Goal: Transaction & Acquisition: Book appointment/travel/reservation

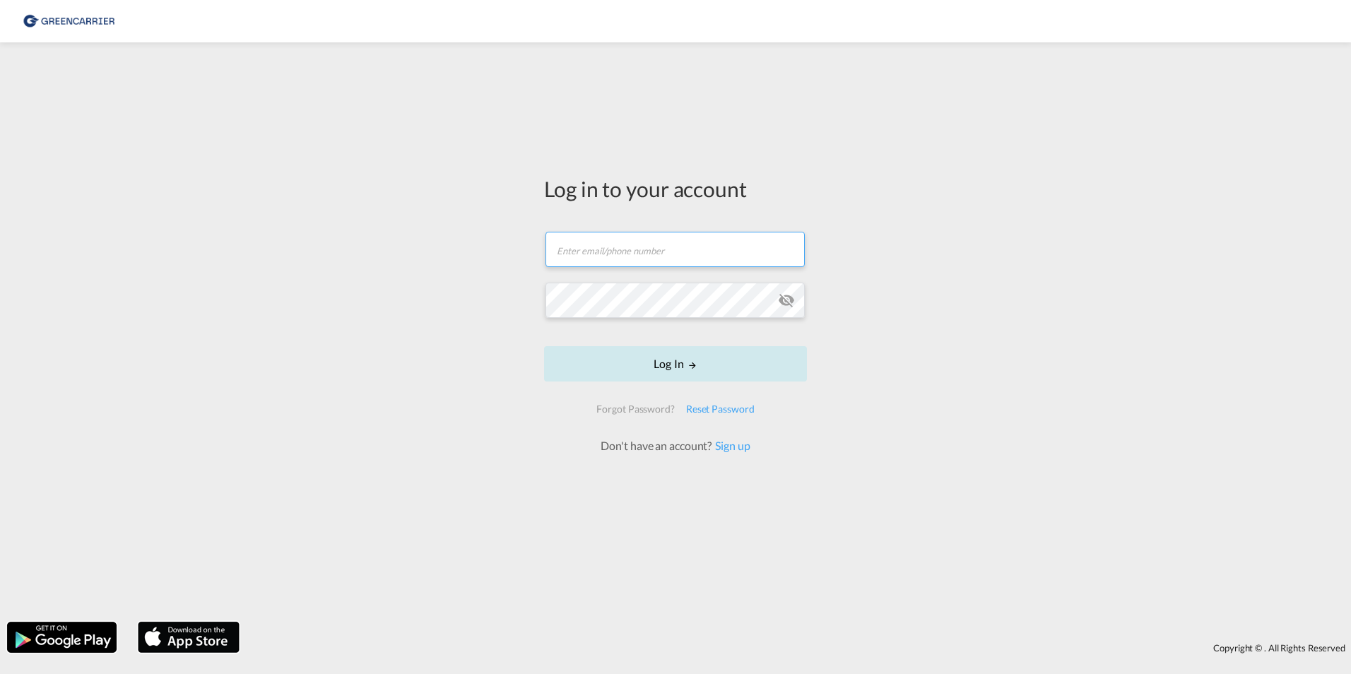
type input "[EMAIL_ADDRESS][DOMAIN_NAME]"
click at [662, 385] on form "[EMAIL_ADDRESS][DOMAIN_NAME] Email field is required Password field is required…" at bounding box center [675, 336] width 263 height 236
click at [680, 359] on button "Log In" at bounding box center [675, 363] width 263 height 35
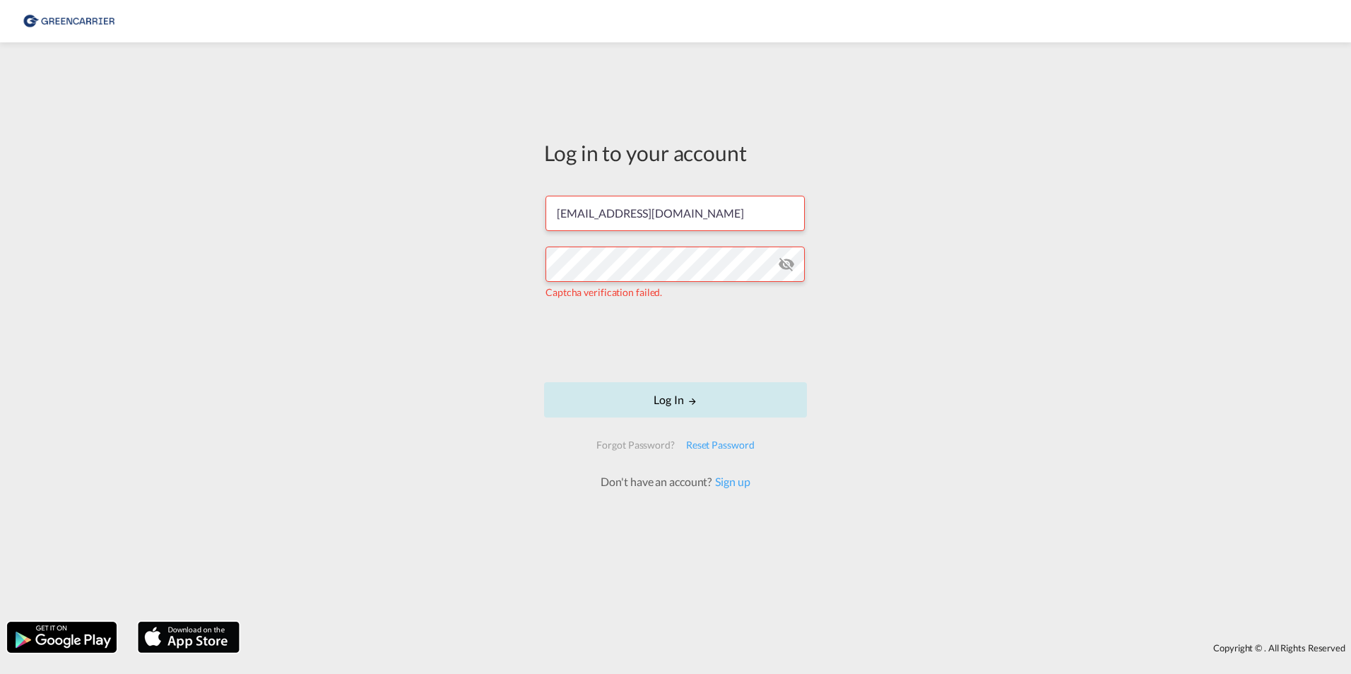
click at [624, 383] on button "Log In" at bounding box center [675, 399] width 263 height 35
click at [628, 395] on button "Log In" at bounding box center [675, 399] width 263 height 35
click at [635, 397] on button "Log In" at bounding box center [675, 399] width 263 height 35
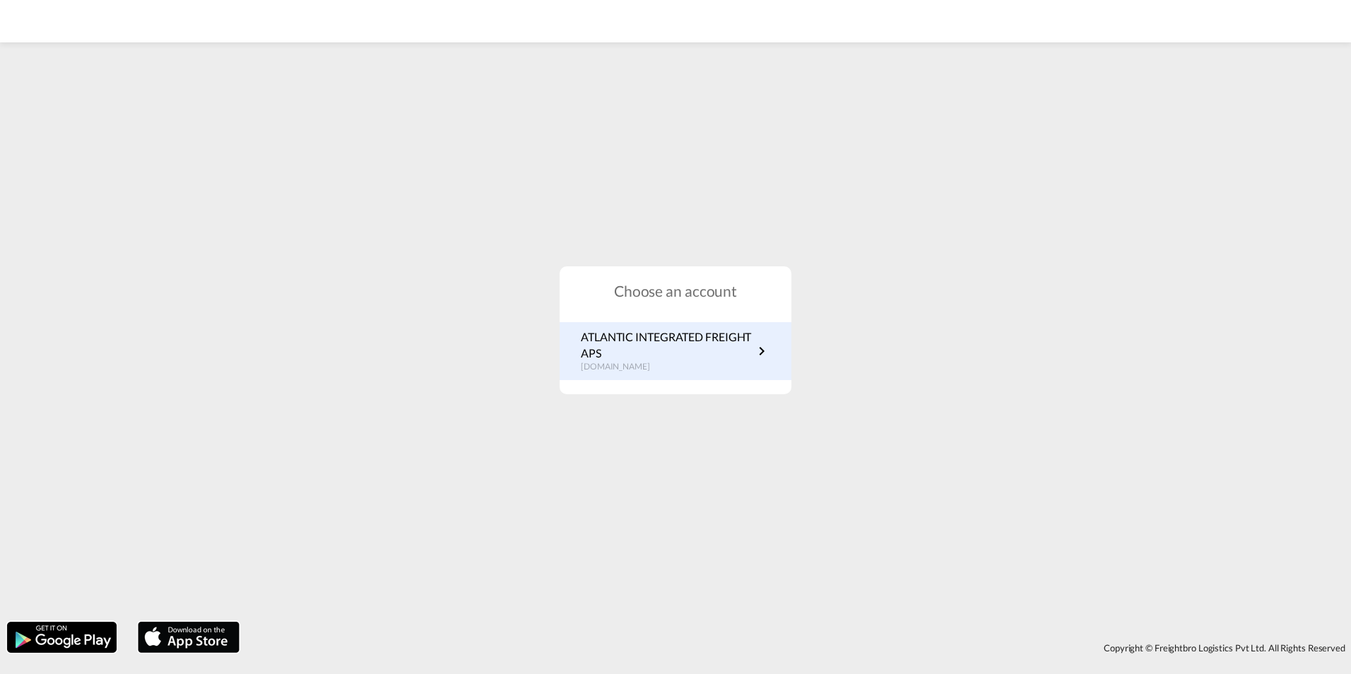
click at [735, 360] on p "ATLANTIC INTEGRATED FREIGHT APS" at bounding box center [667, 345] width 172 height 32
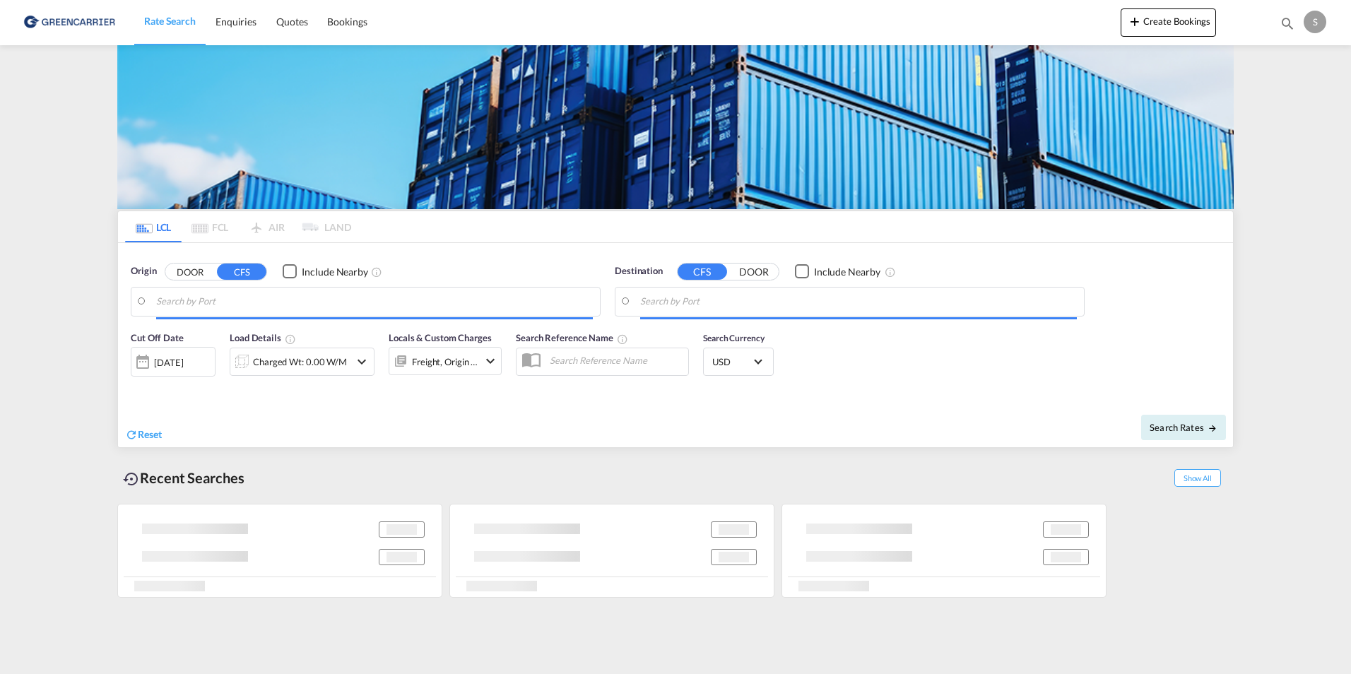
type input "Aarhus, DKAAR"
type input "Busan, KRPUS"
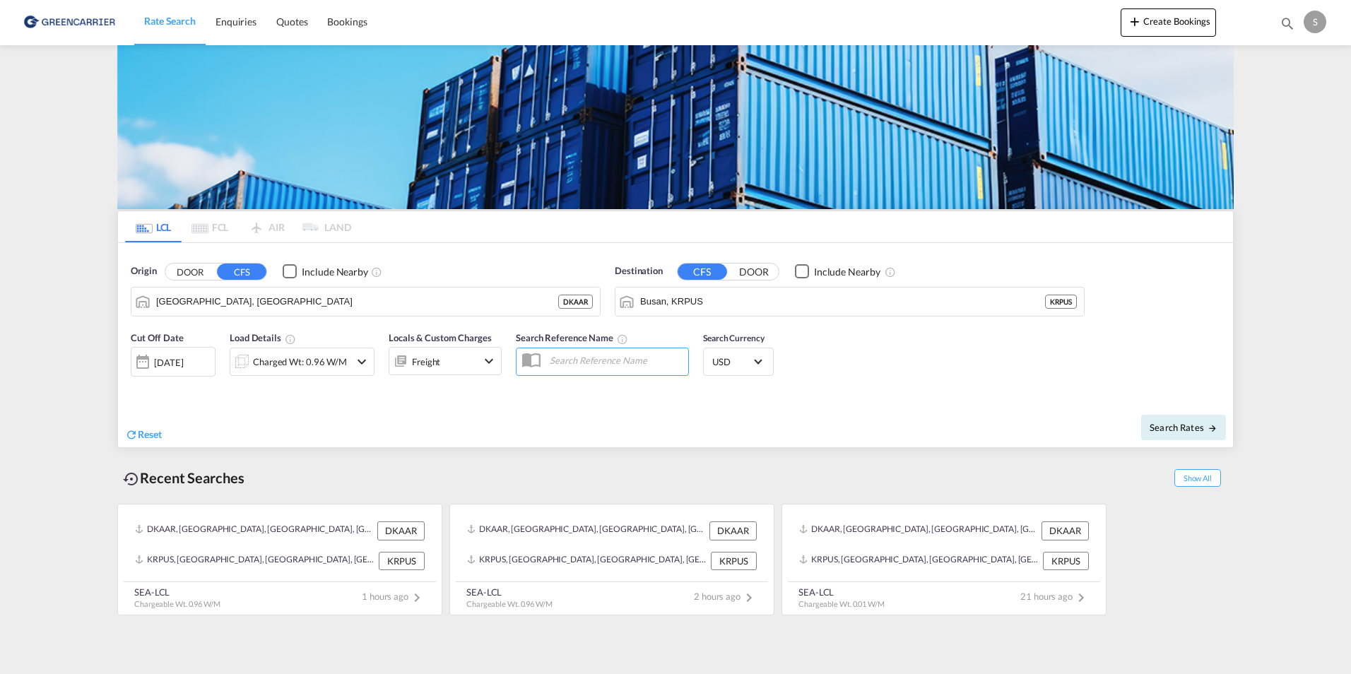
click at [571, 353] on input "text" at bounding box center [616, 360] width 146 height 21
paste input "OADO251685"
type input "OADO251685 / Manuel"
click at [318, 356] on div "Charged Wt: 0.96 W/M" at bounding box center [300, 362] width 94 height 20
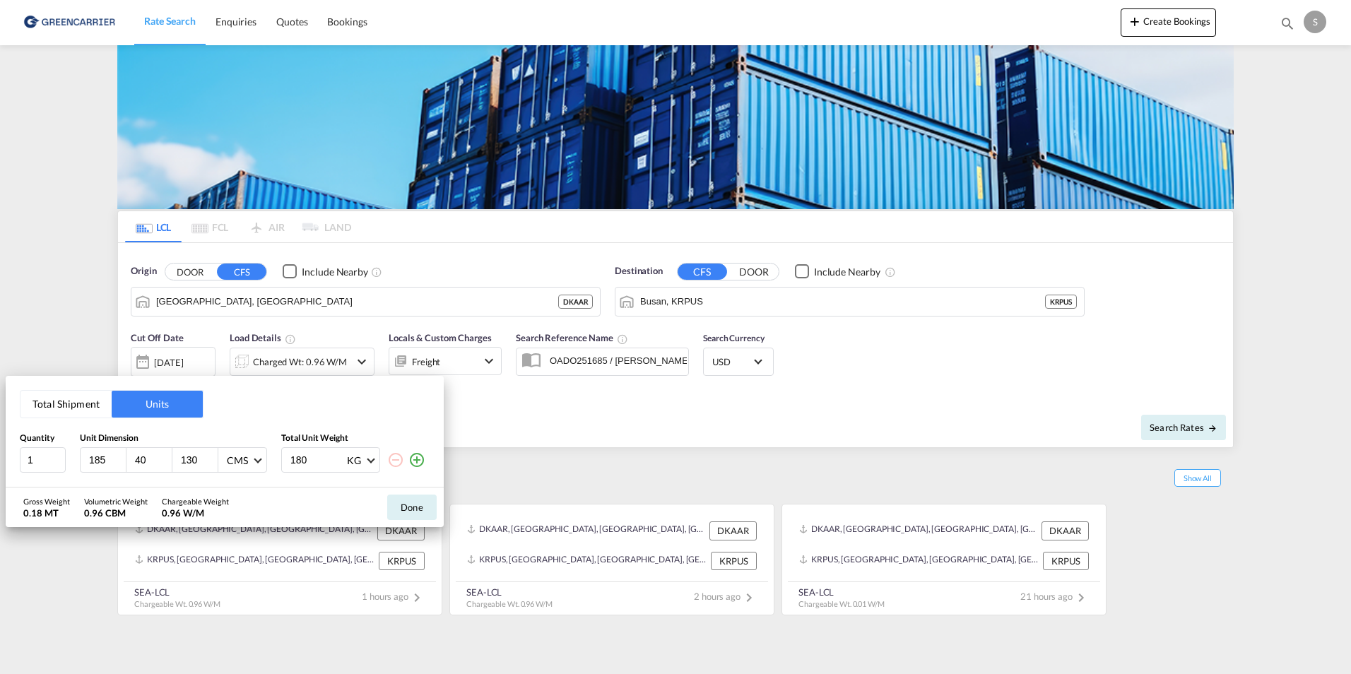
click at [418, 460] on md-icon "icon-plus-circle-outline" at bounding box center [417, 460] width 17 height 17
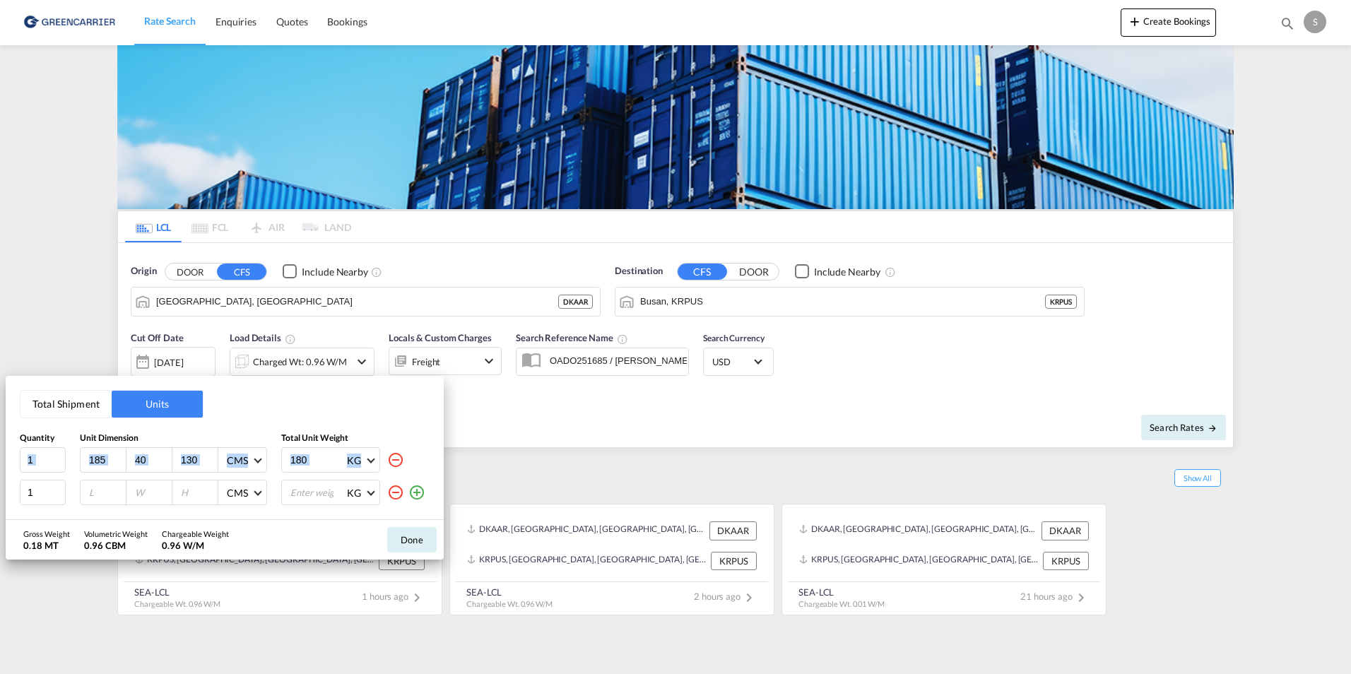
click at [418, 460] on div "180 KG KG LB" at bounding box center [355, 459] width 148 height 25
drag, startPoint x: 417, startPoint y: 488, endPoint x: 423, endPoint y: 498, distance: 12.0
click at [417, 488] on md-icon "icon-plus-circle-outline" at bounding box center [417, 492] width 17 height 17
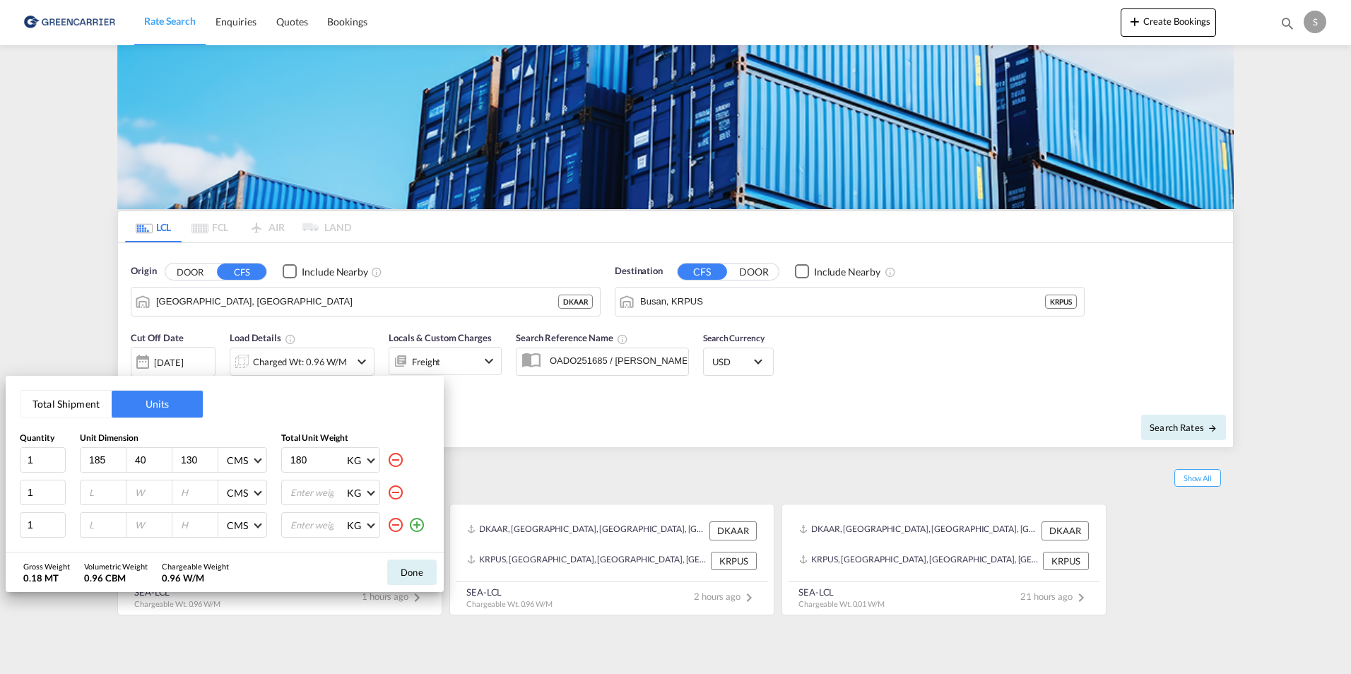
click at [416, 519] on md-icon "icon-plus-circle-outline" at bounding box center [417, 525] width 17 height 17
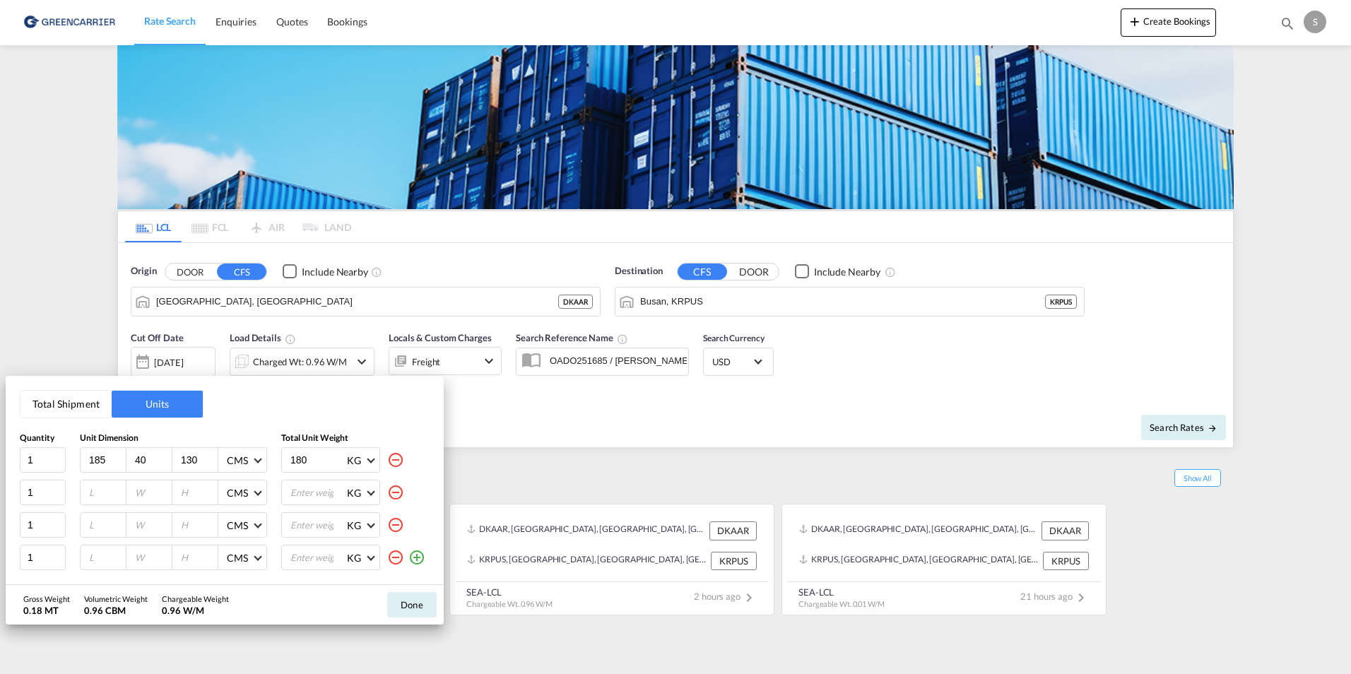
drag, startPoint x: 412, startPoint y: 552, endPoint x: 416, endPoint y: 558, distance: 7.3
click at [412, 553] on md-icon "icon-plus-circle-outline" at bounding box center [417, 557] width 17 height 17
click at [411, 556] on md-icon "icon-plus-circle-outline" at bounding box center [417, 560] width 17 height 17
drag, startPoint x: 107, startPoint y: 460, endPoint x: 58, endPoint y: 455, distance: 49.0
click at [52, 459] on div "1 185 40 130 CMS CMS Inches 180 KG KG LB" at bounding box center [225, 459] width 410 height 25
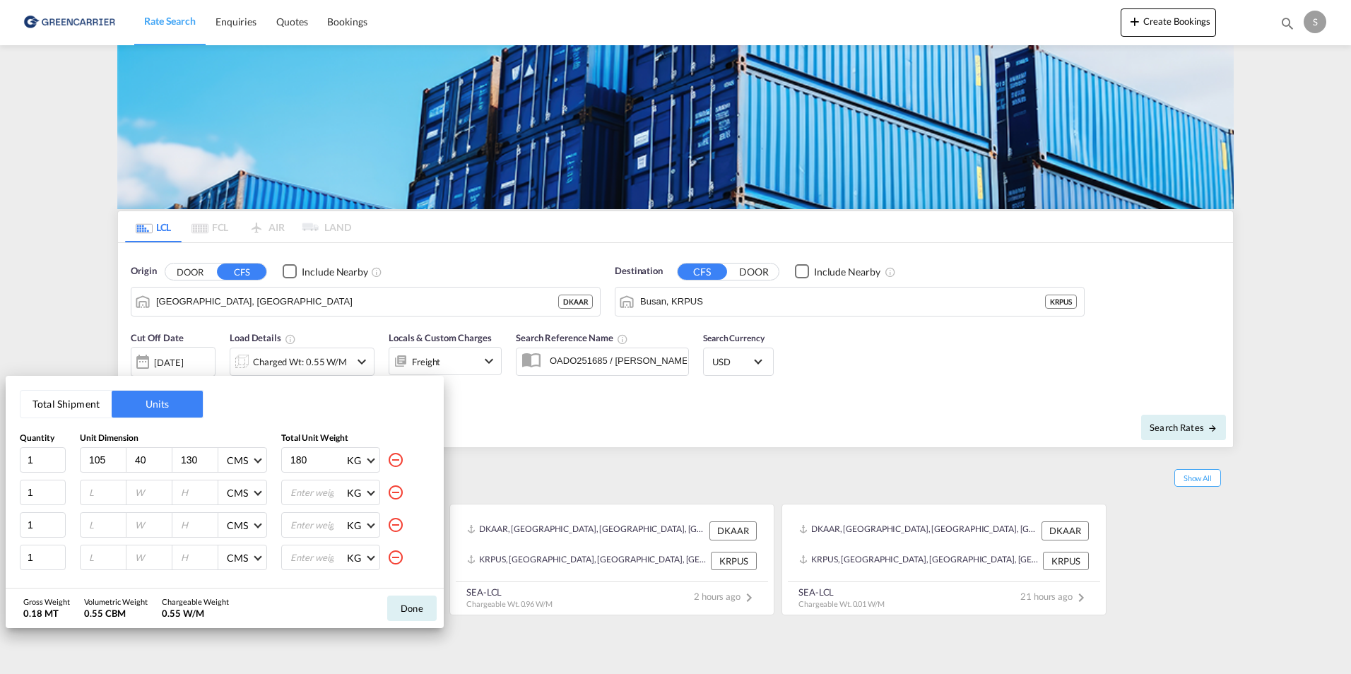
type input "105"
type input "120"
type input "210"
click at [98, 486] on input "number" at bounding box center [107, 492] width 38 height 13
type input "220"
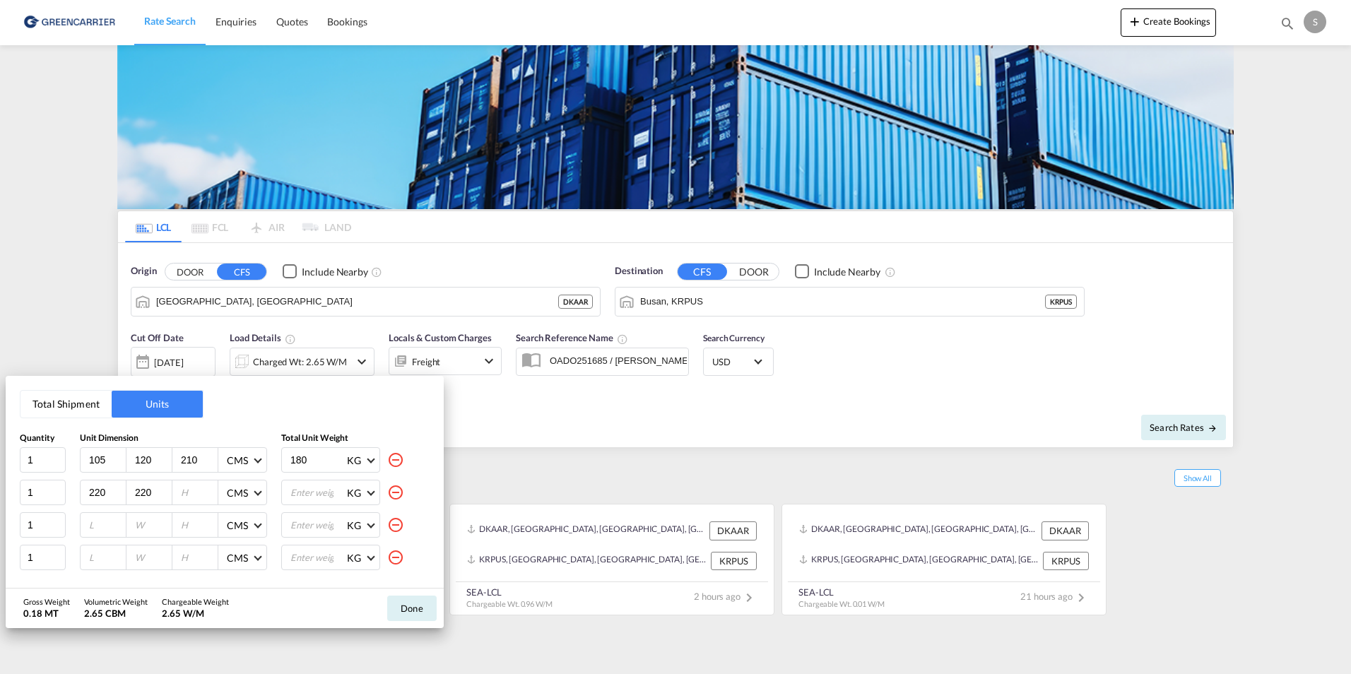
type input "220"
type input "55"
click at [92, 527] on input "number" at bounding box center [107, 525] width 38 height 13
type input "80"
type input "60"
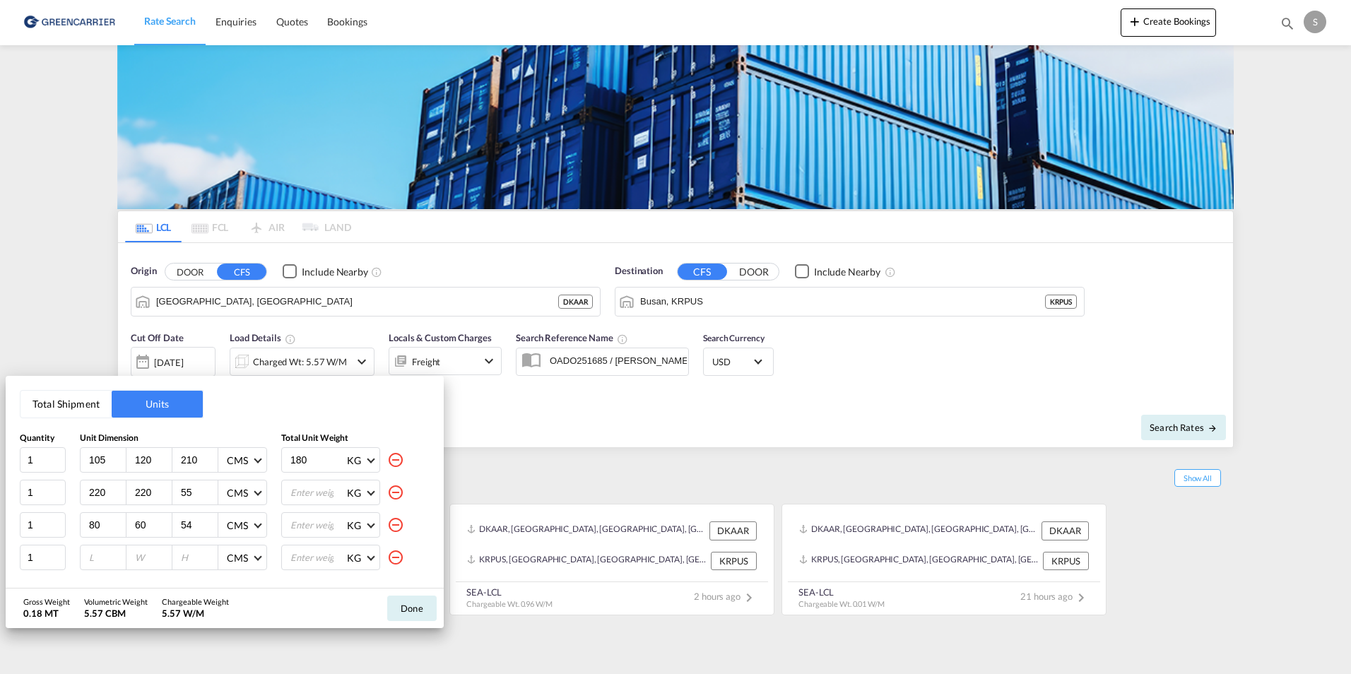
type input "54"
click at [93, 554] on input "number" at bounding box center [107, 557] width 38 height 13
type input "127"
type input "67"
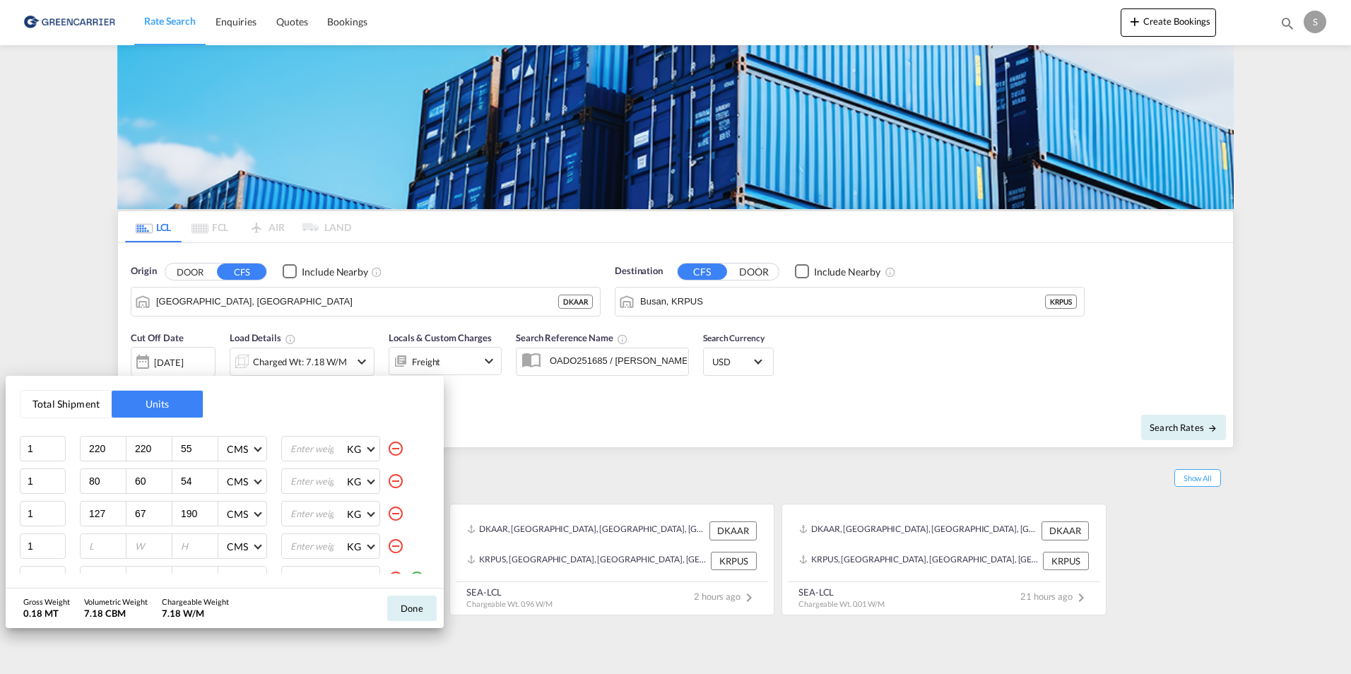
scroll to position [61, 0]
type input "190"
click at [95, 531] on input "number" at bounding box center [107, 528] width 38 height 13
type input "40"
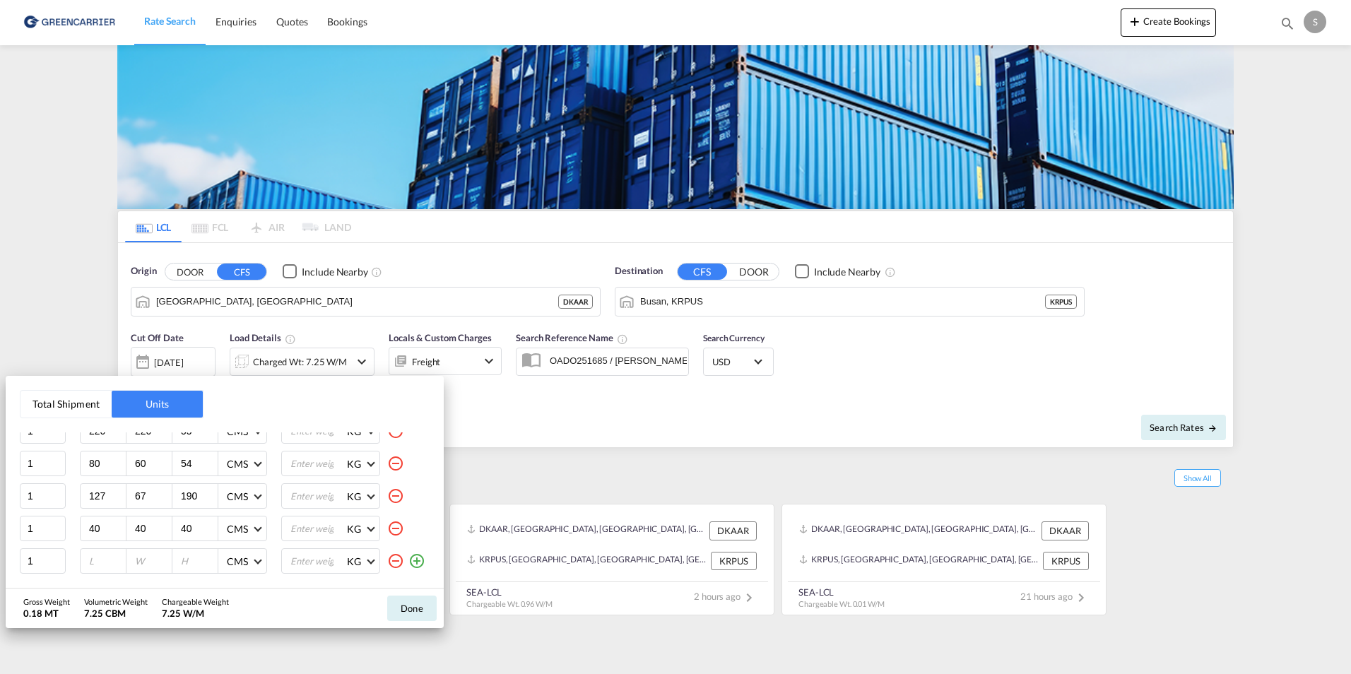
type input "40"
click at [103, 557] on input "number" at bounding box center [107, 561] width 38 height 13
type input "27"
type input "14"
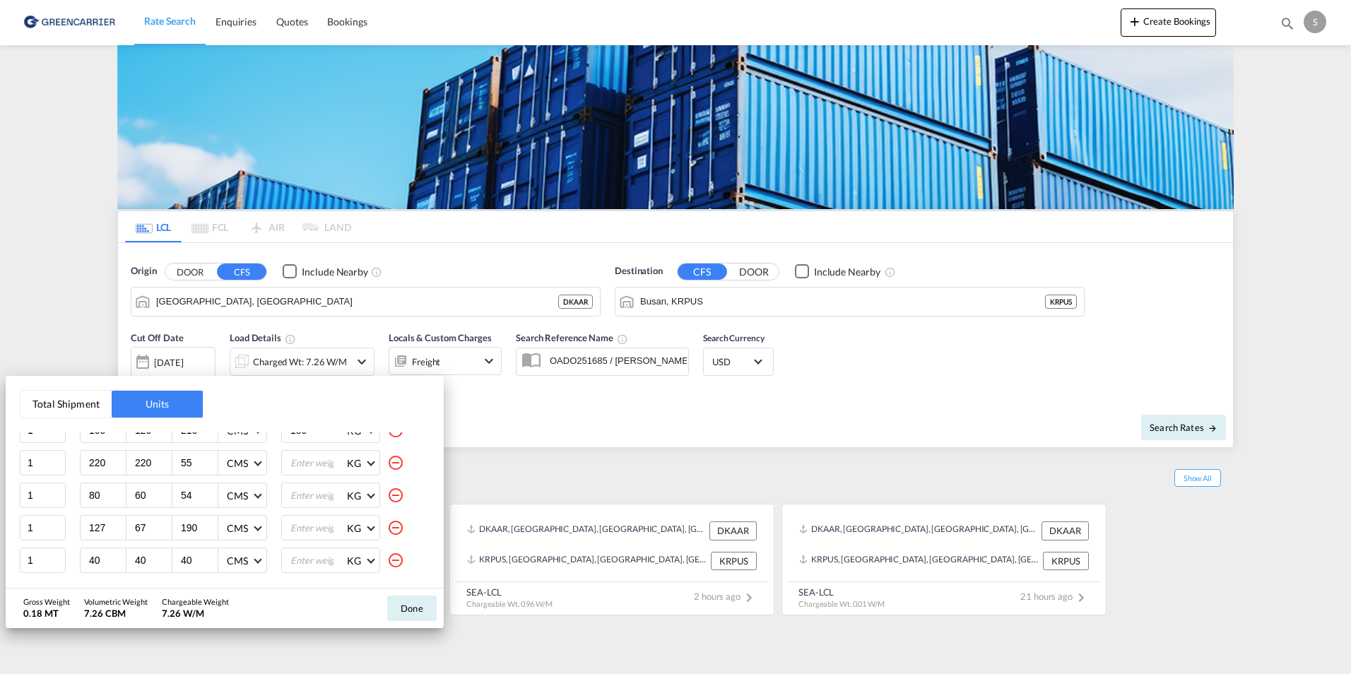
scroll to position [0, 0]
drag, startPoint x: 307, startPoint y: 466, endPoint x: 234, endPoint y: 466, distance: 72.8
click at [234, 466] on div "1 105 120 210 CMS CMS Inches 180 KG KG LB" at bounding box center [225, 459] width 410 height 25
type input "769"
click at [309, 493] on input "number" at bounding box center [317, 493] width 57 height 24
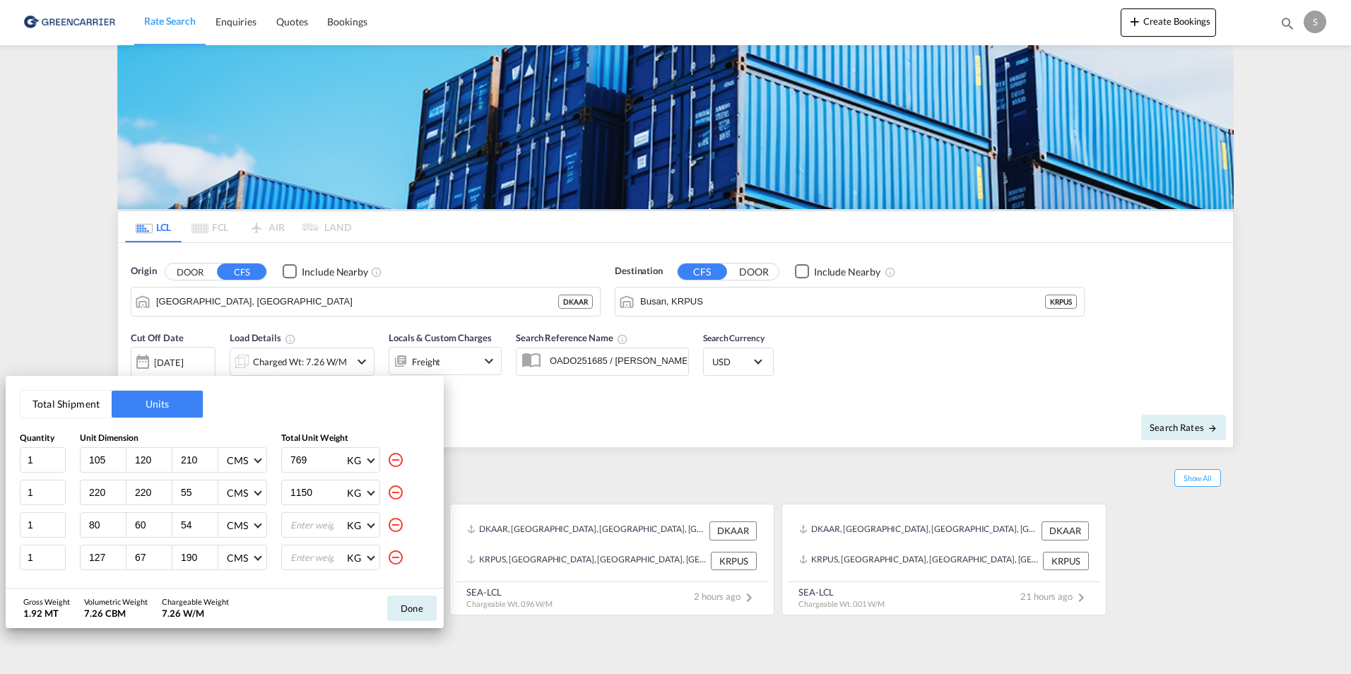
type input "1150"
click at [301, 519] on input "number" at bounding box center [317, 525] width 57 height 24
type input "50"
click at [307, 552] on input "number" at bounding box center [317, 558] width 57 height 24
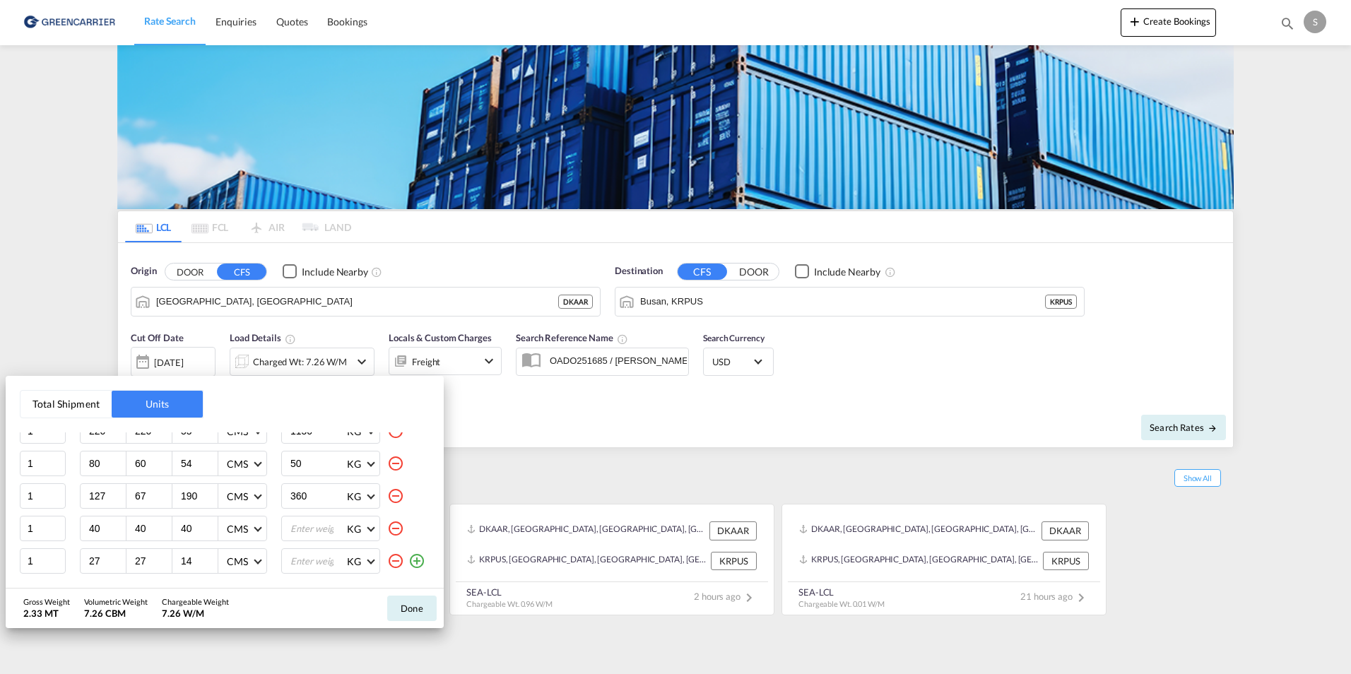
type input "360"
click at [301, 534] on input "number" at bounding box center [317, 529] width 57 height 24
type input "48"
click at [295, 562] on input "number" at bounding box center [317, 561] width 57 height 24
type input "2"
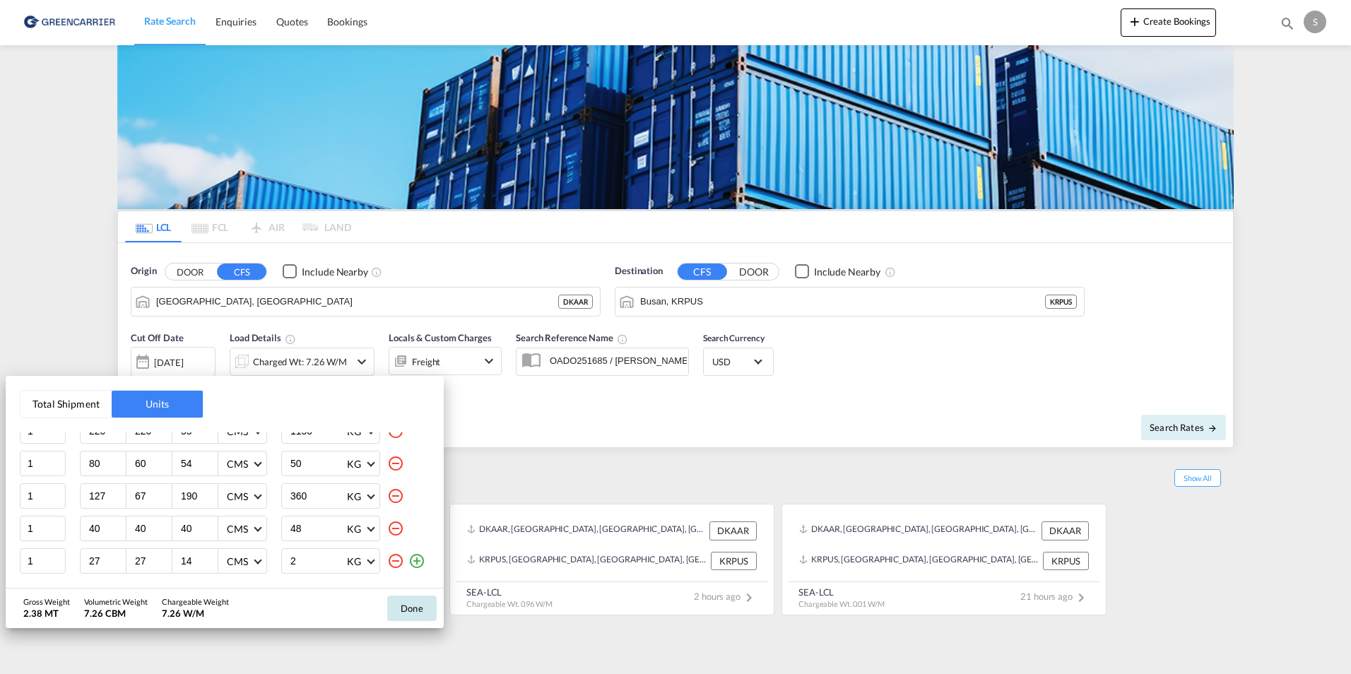
click at [403, 607] on button "Done" at bounding box center [411, 608] width 49 height 25
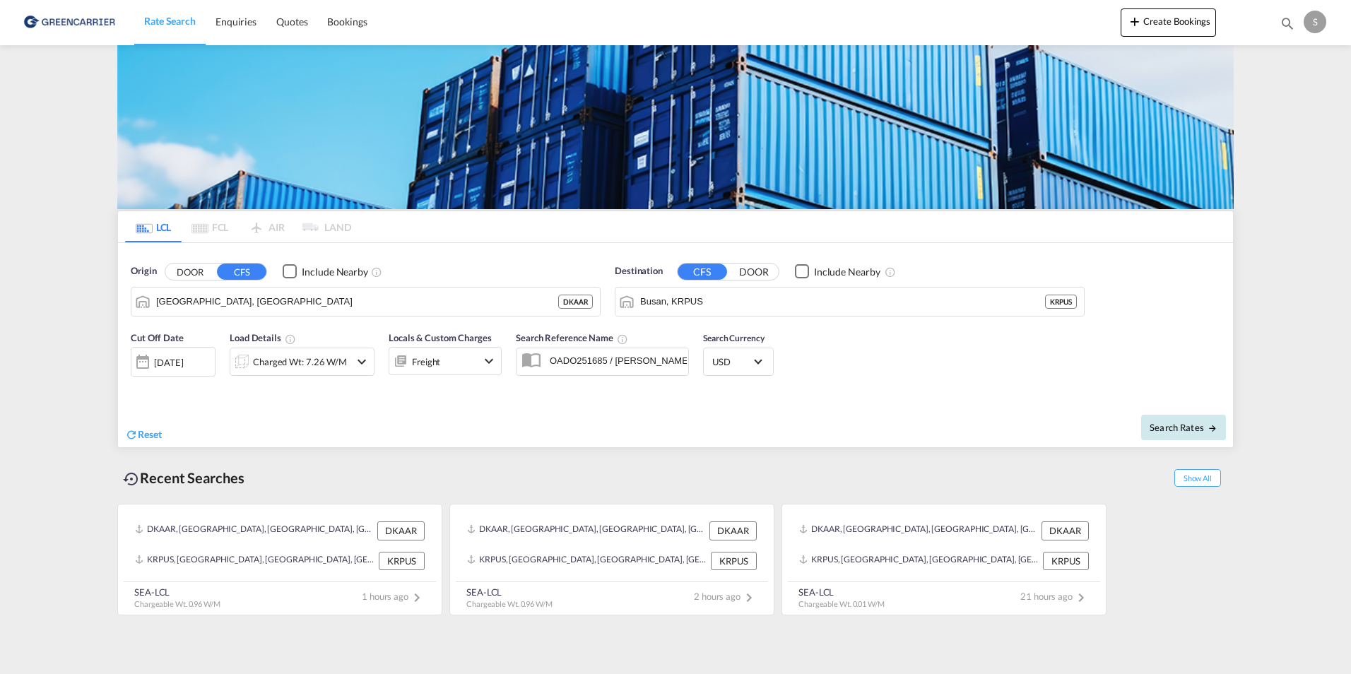
click at [1162, 423] on span "Search Rates" at bounding box center [1184, 427] width 68 height 11
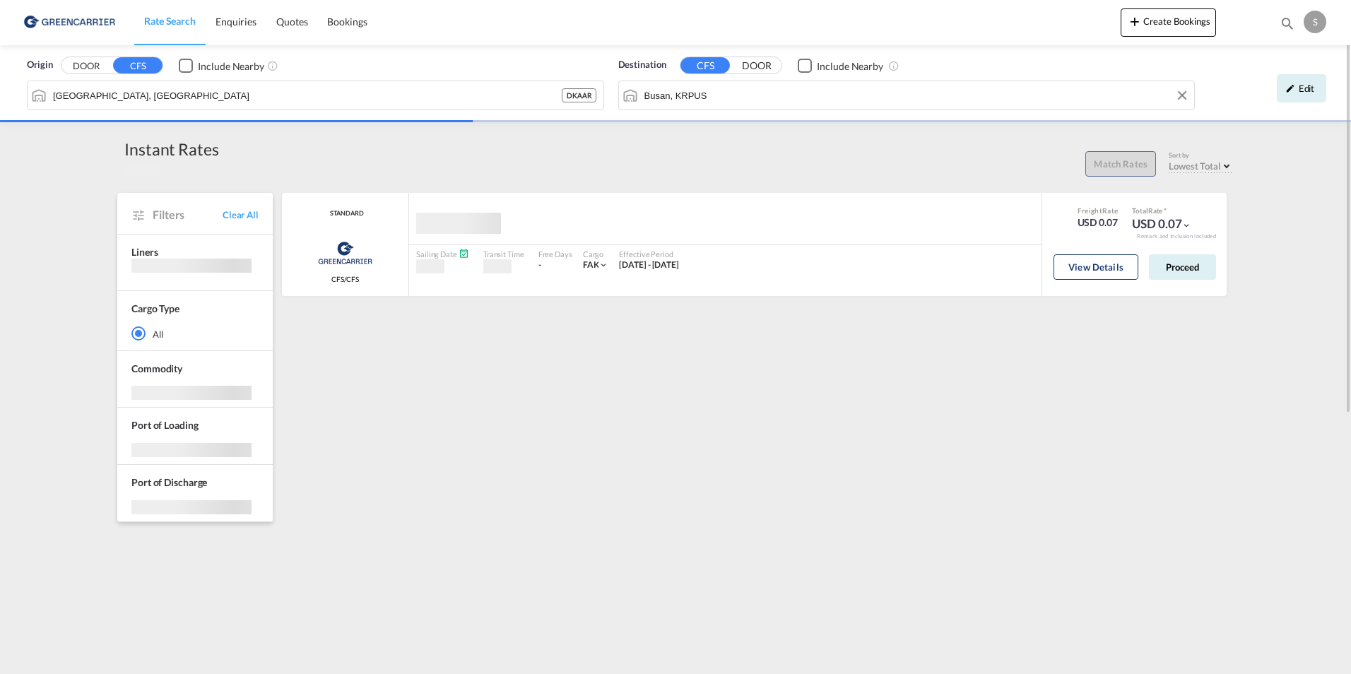
click at [731, 94] on input "Busan, KRPUS" at bounding box center [917, 95] width 544 height 21
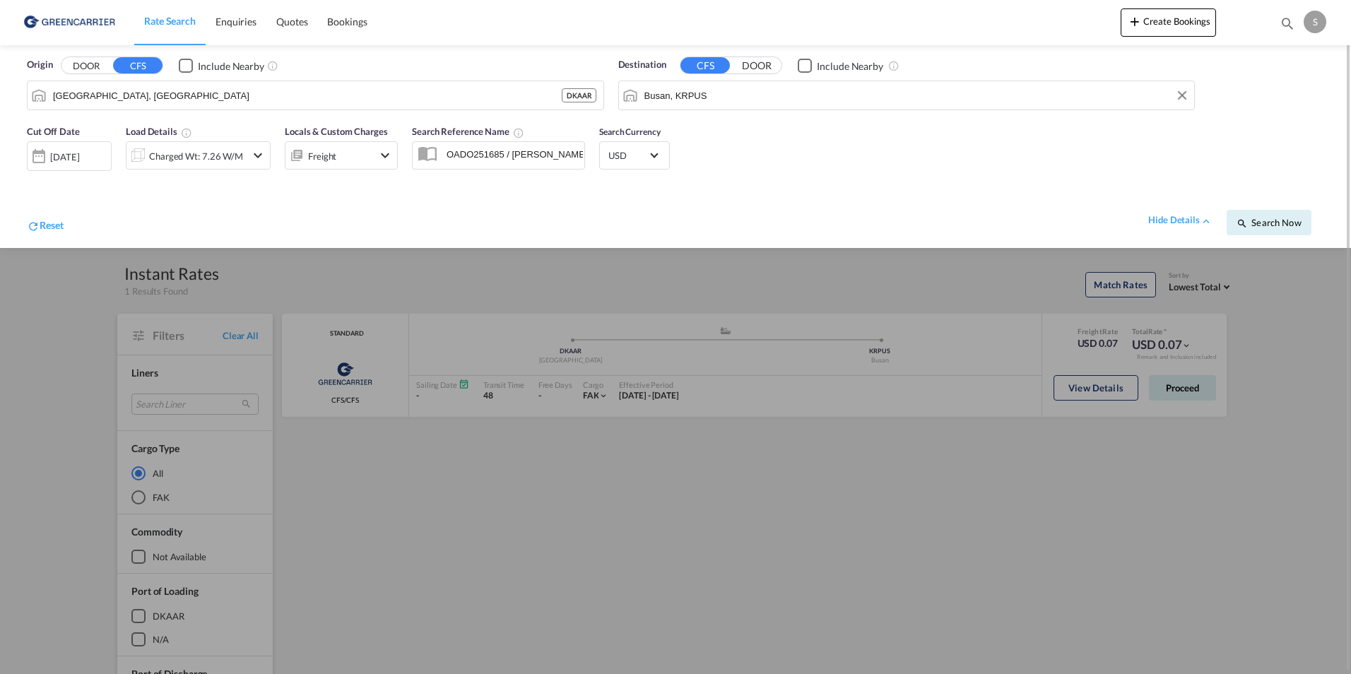
click at [771, 93] on input "Busan, KRPUS" at bounding box center [917, 95] width 544 height 21
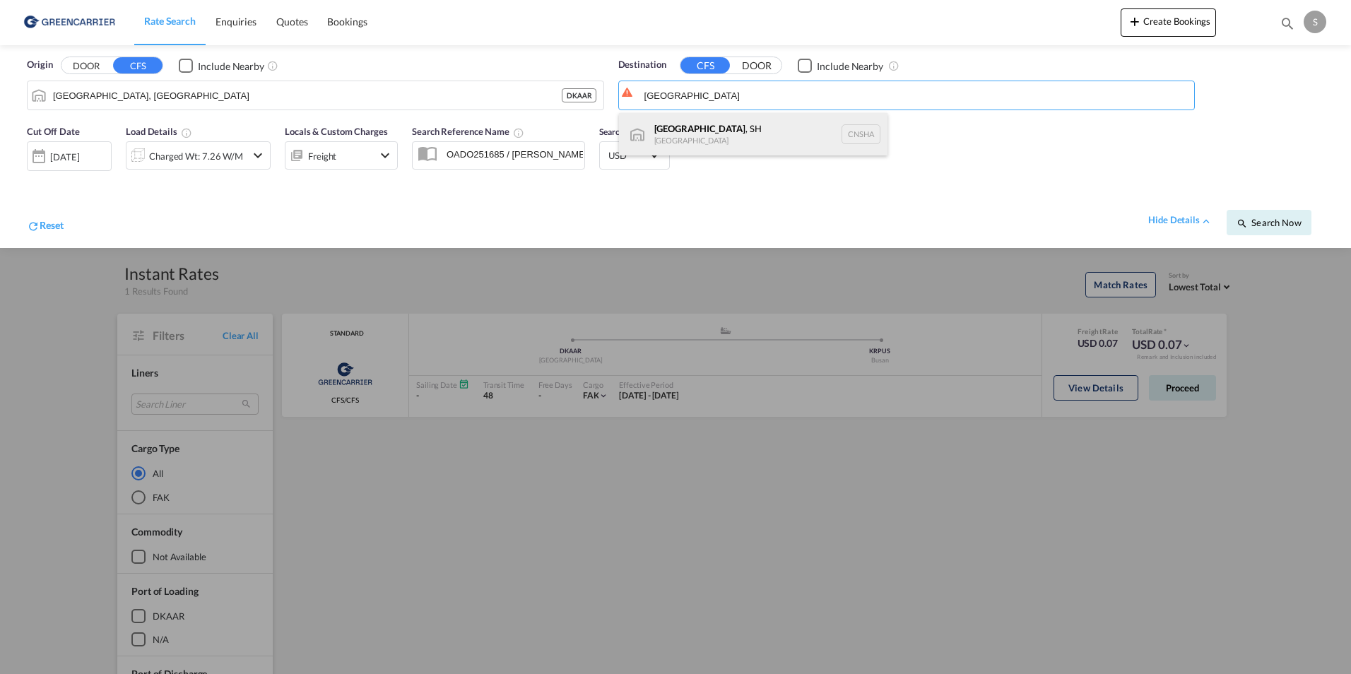
click at [736, 122] on div "Shanghai , SH China CNSHA" at bounding box center [753, 134] width 269 height 42
type input "Shanghai, SH, CNSHA"
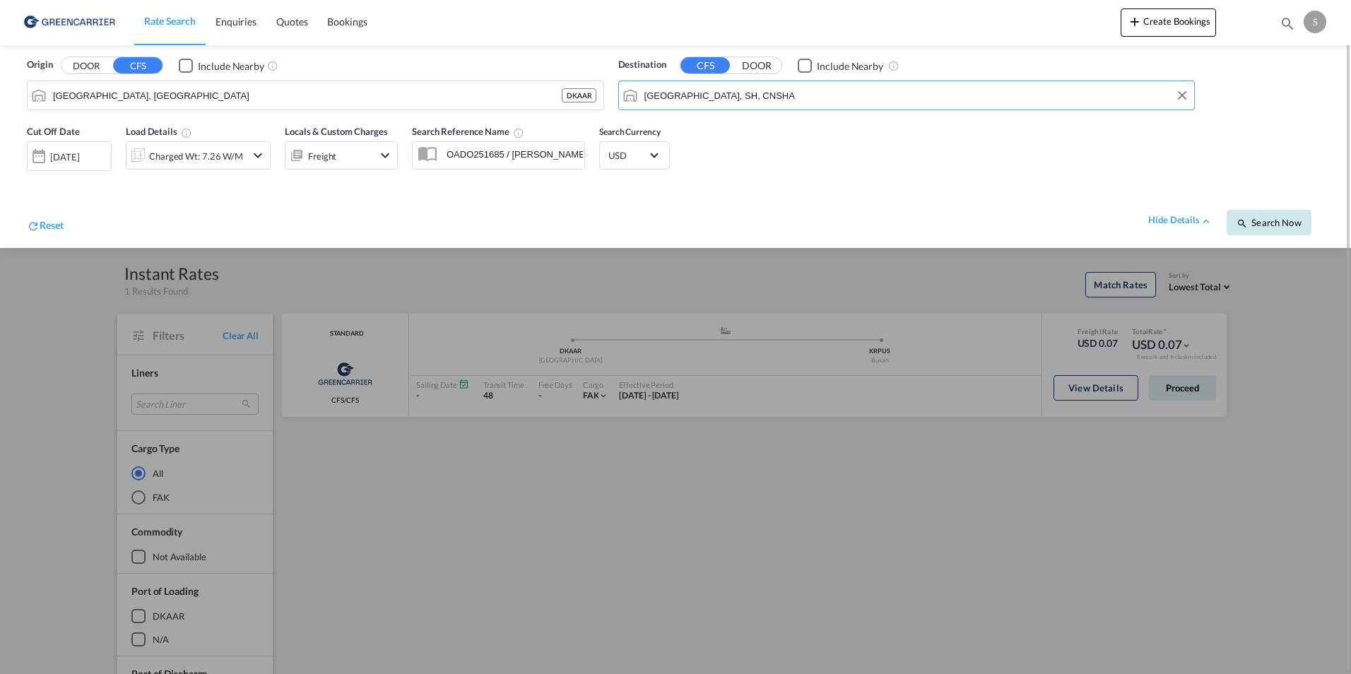
click at [1253, 223] on span "Search Now" at bounding box center [1269, 222] width 64 height 11
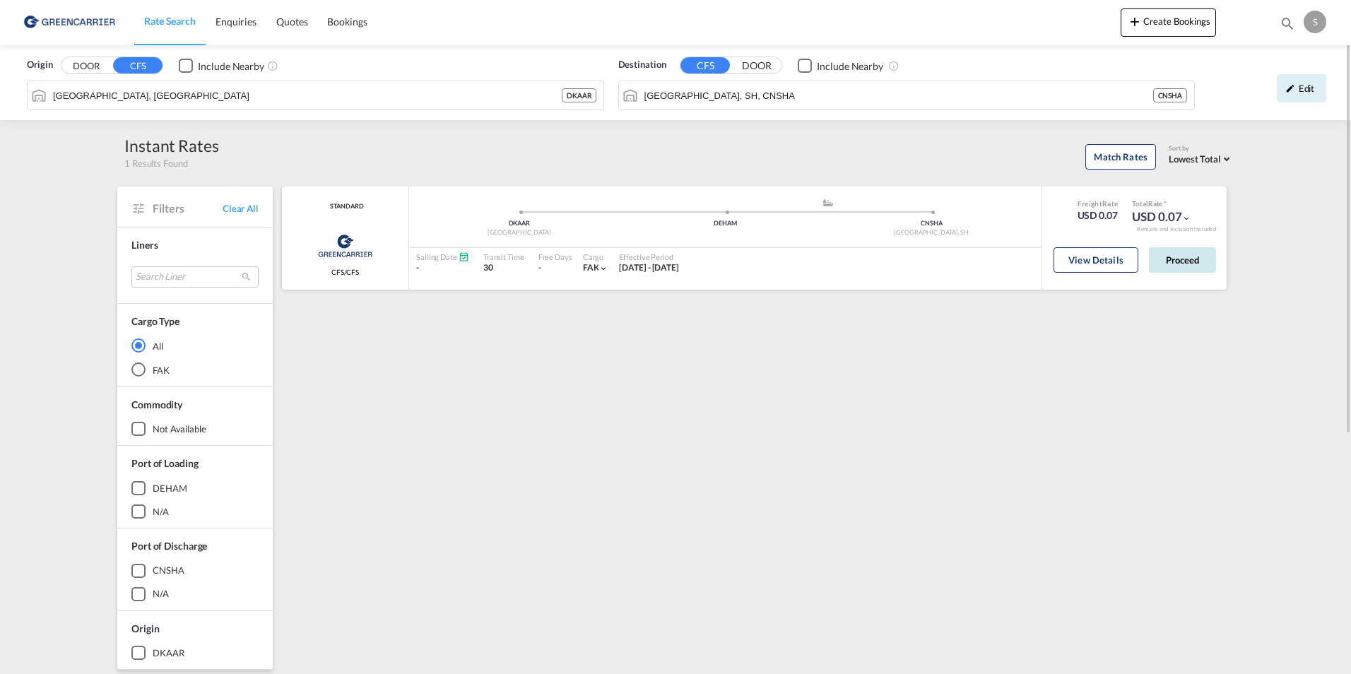
click at [1186, 261] on button "Proceed" at bounding box center [1182, 259] width 67 height 25
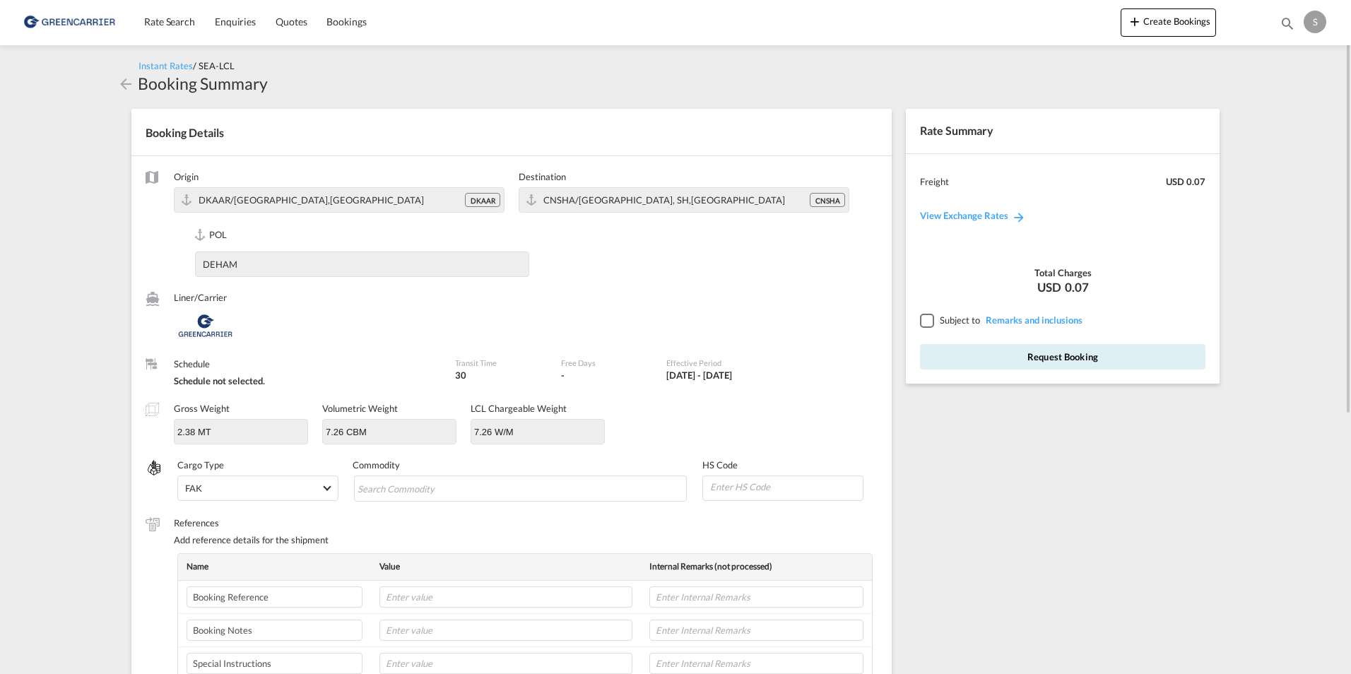
scroll to position [71, 0]
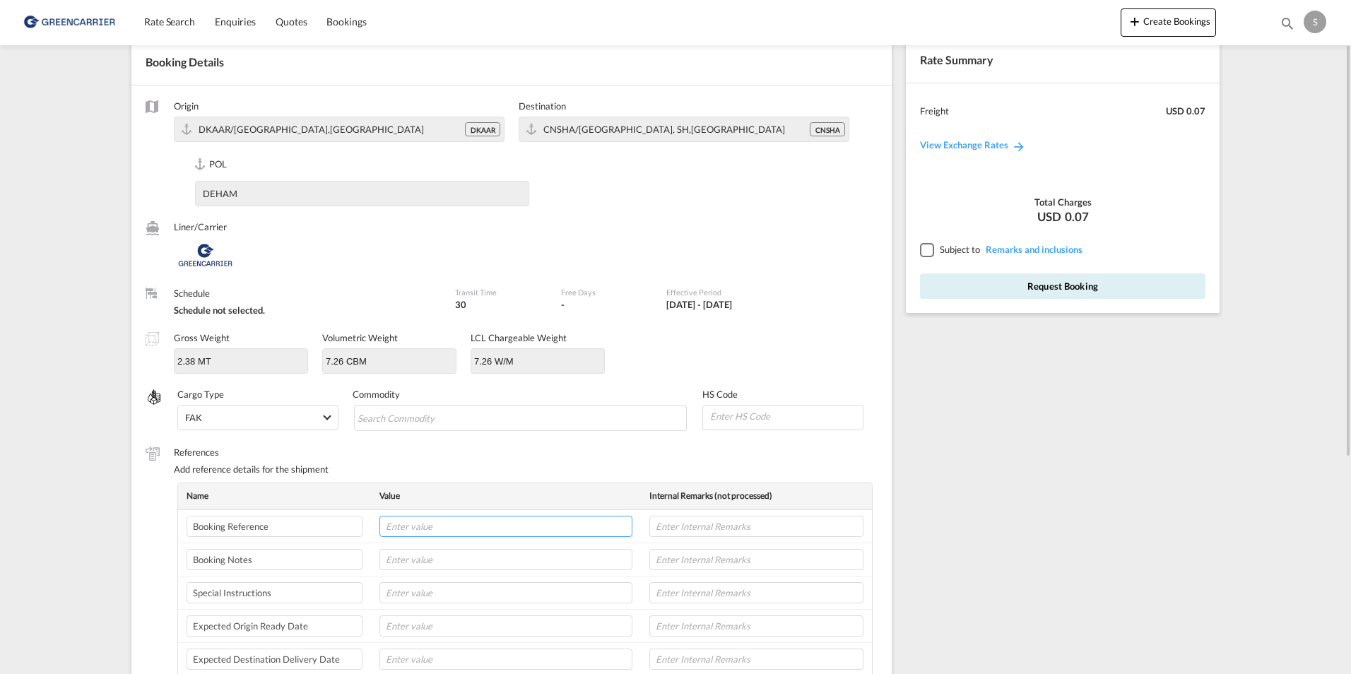
drag, startPoint x: 450, startPoint y: 527, endPoint x: 457, endPoint y: 527, distance: 7.8
click at [450, 527] on input "text" at bounding box center [506, 526] width 253 height 21
paste input "OADO251685"
type input "OADO251685 / MANUEL"
click at [510, 569] on input "text" at bounding box center [506, 559] width 253 height 21
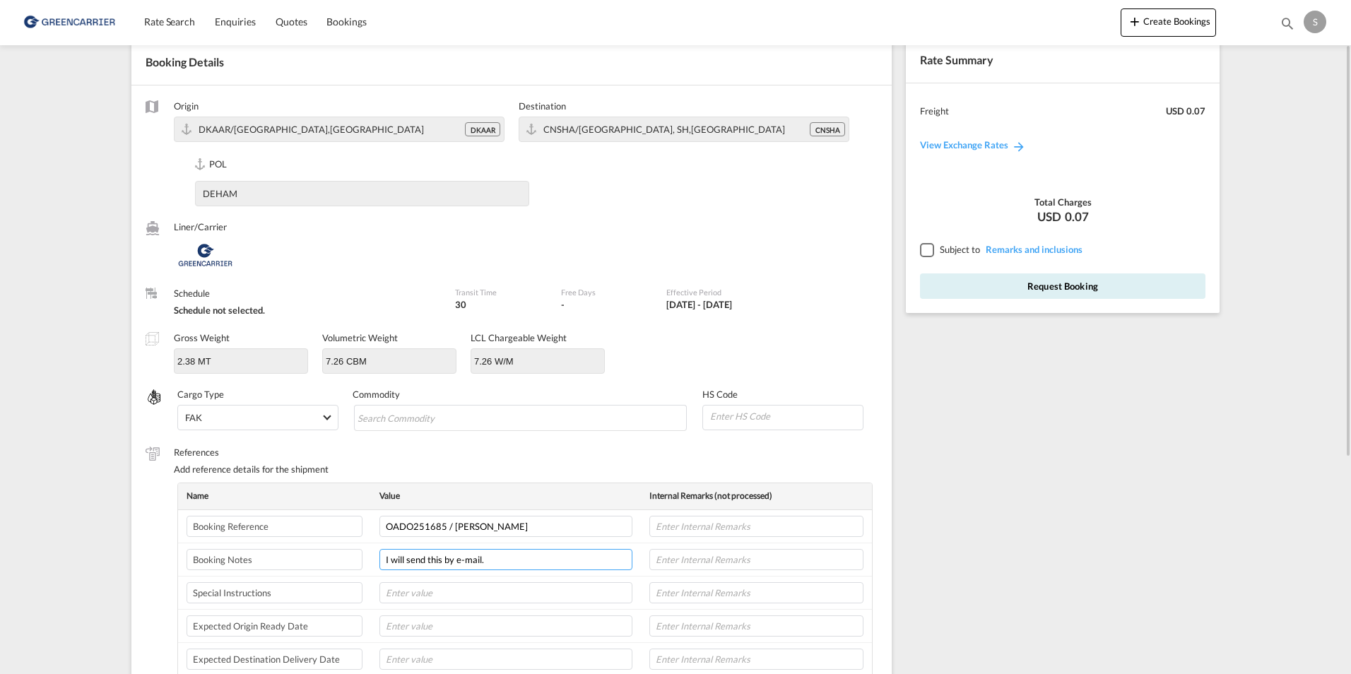
type input "I will send this by e-mail."
click at [933, 251] on div at bounding box center [926, 249] width 13 height 13
drag, startPoint x: 995, startPoint y: 286, endPoint x: 1030, endPoint y: 300, distance: 37.1
click at [994, 288] on button "Request Booking" at bounding box center [1063, 286] width 286 height 25
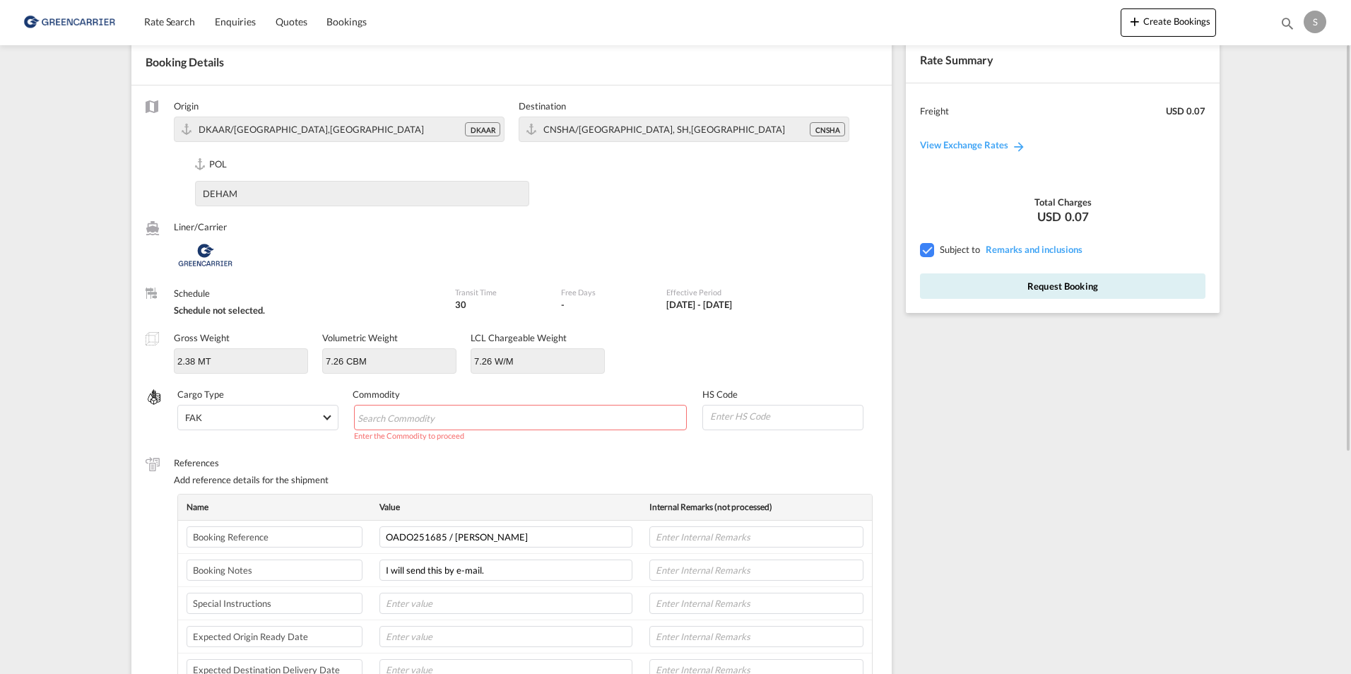
click at [524, 423] on md-chips-wrap "Chips container with autocompletion. Enter the text area, type text to search, …" at bounding box center [521, 417] width 334 height 25
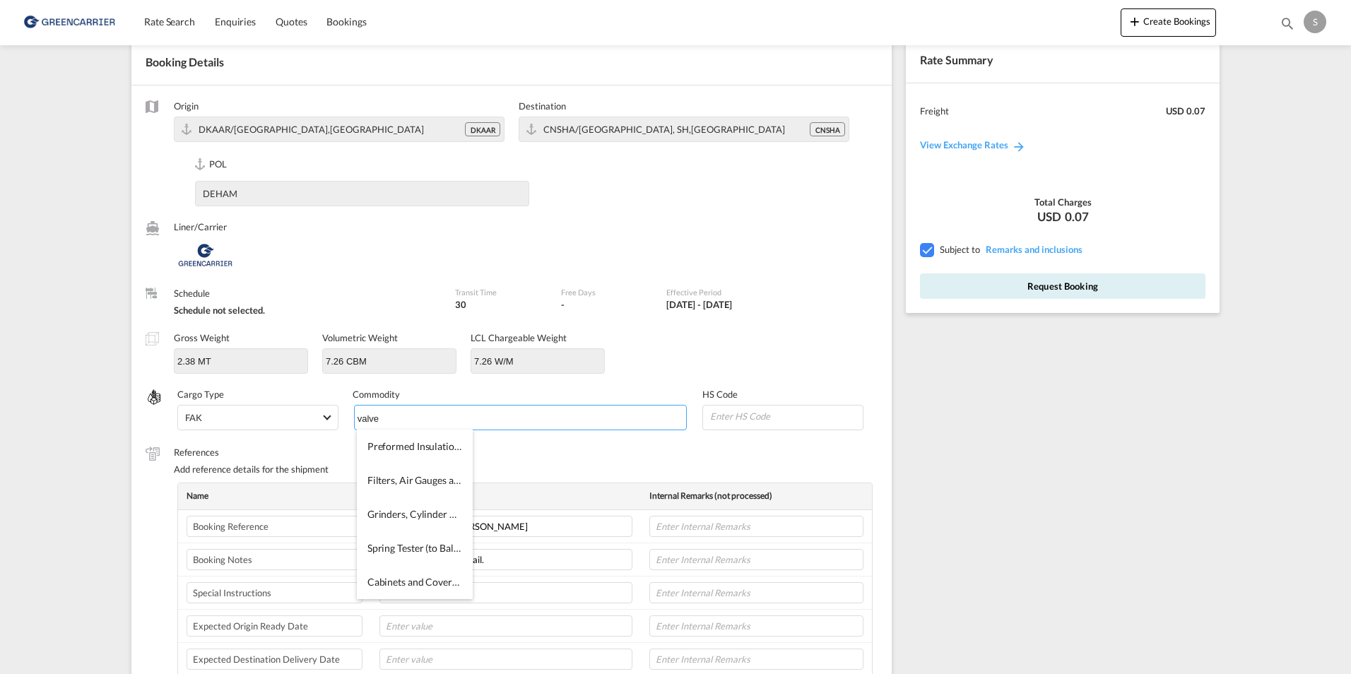
type input "valve"
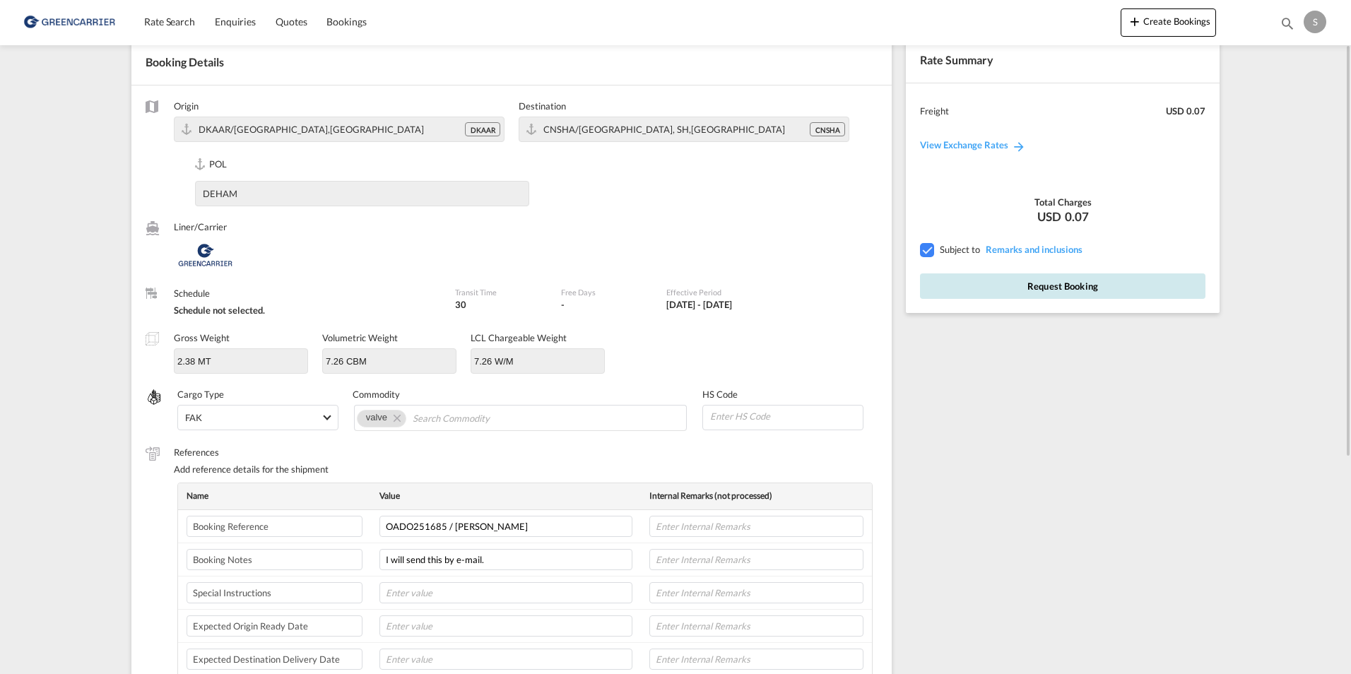
click at [1065, 288] on button "Request Booking" at bounding box center [1063, 286] width 286 height 25
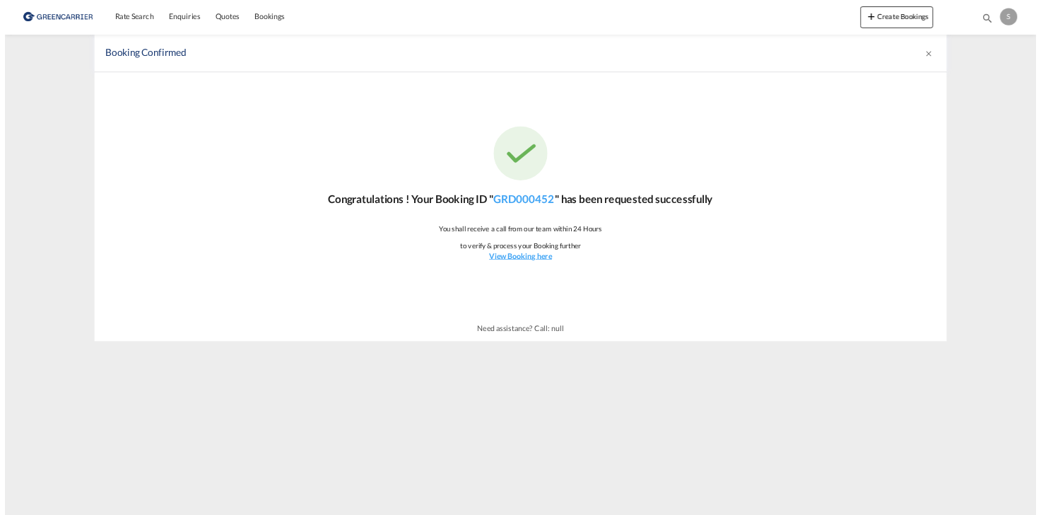
scroll to position [0, 0]
